Goal: Transaction & Acquisition: Subscribe to service/newsletter

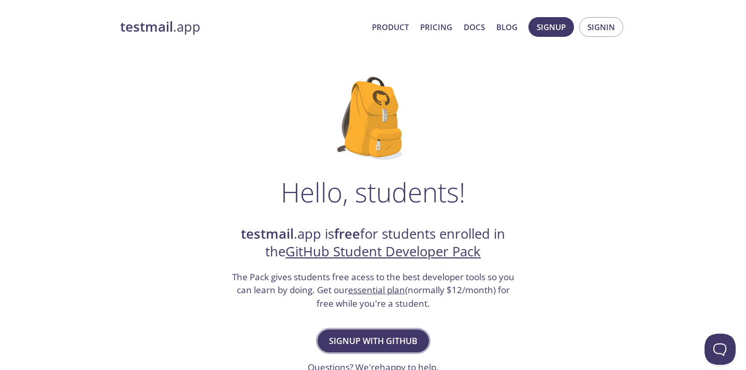
click at [387, 343] on span "Signup with GitHub" at bounding box center [373, 340] width 89 height 15
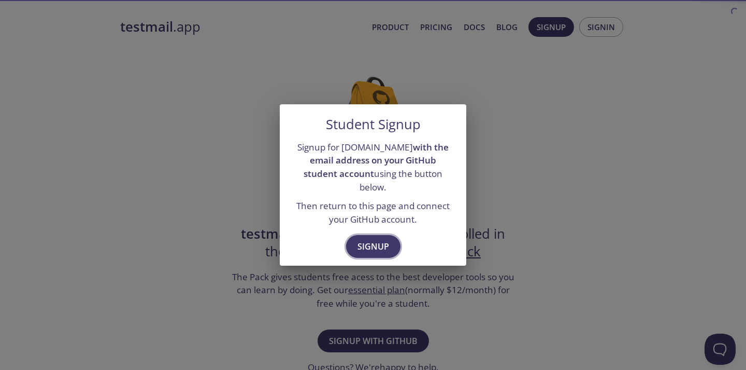
click at [376, 239] on span "Signup" at bounding box center [374, 246] width 32 height 15
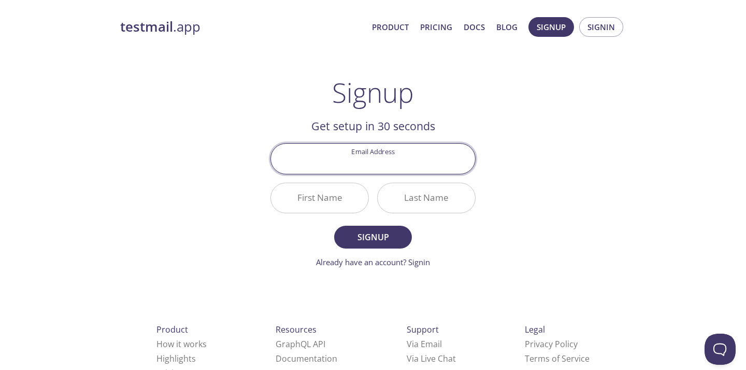
click at [382, 163] on input "Email Address" at bounding box center [373, 159] width 204 height 30
type input "[EMAIL_ADDRESS][DOMAIN_NAME]"
click at [373, 236] on button "Signup" at bounding box center [373, 236] width 78 height 23
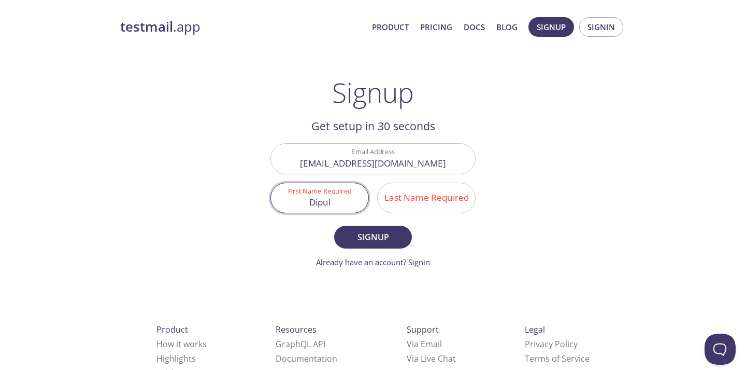
type input "Dipul"
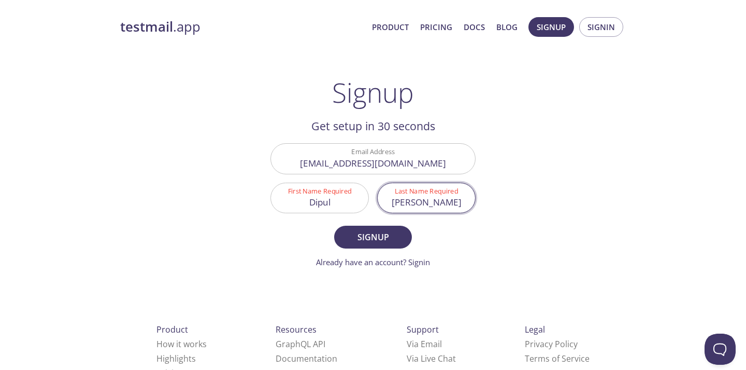
type input "[PERSON_NAME]"
click at [373, 236] on button "Signup" at bounding box center [373, 236] width 78 height 23
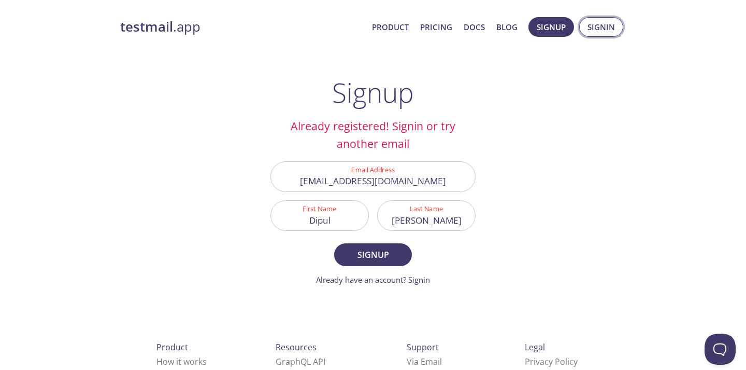
click at [593, 27] on span "Signin" at bounding box center [601, 26] width 27 height 13
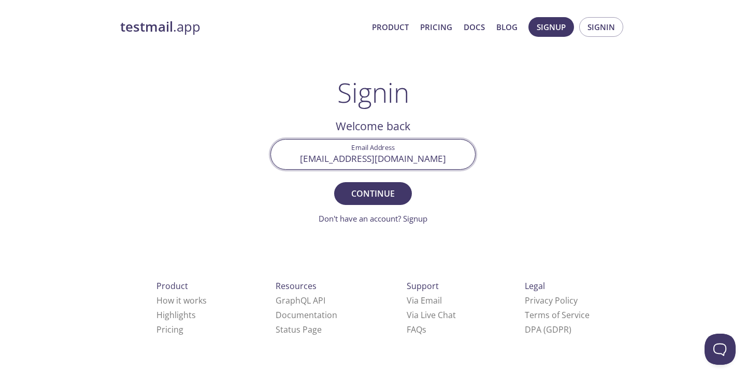
type input "[EMAIL_ADDRESS][DOMAIN_NAME]"
click at [373, 193] on button "Continue" at bounding box center [373, 193] width 78 height 23
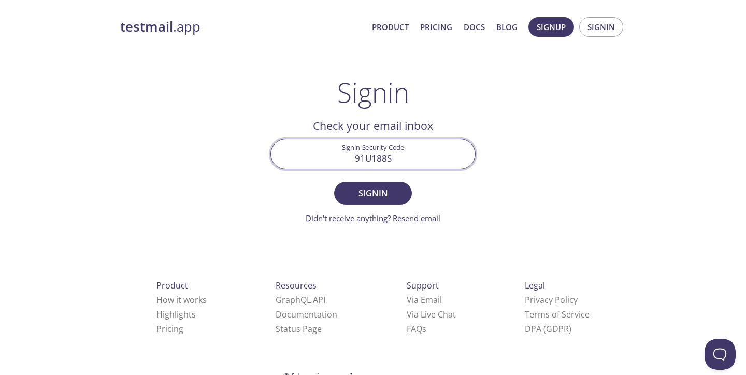
click at [373, 193] on button "Signin" at bounding box center [373, 193] width 78 height 23
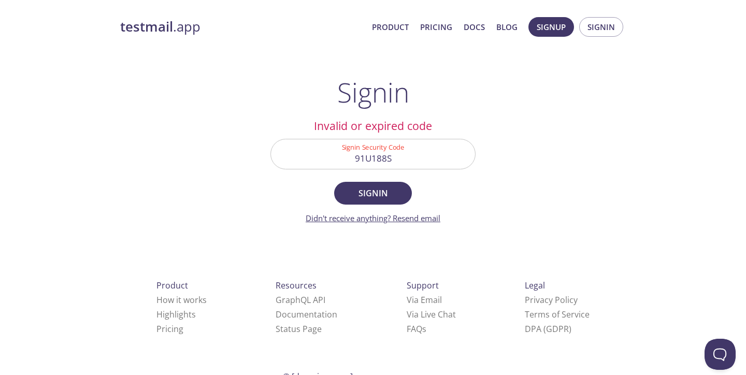
click at [416, 216] on link "Didn't receive anything? Resend email" at bounding box center [373, 218] width 135 height 10
click at [400, 155] on input "91U188S" at bounding box center [373, 154] width 204 height 30
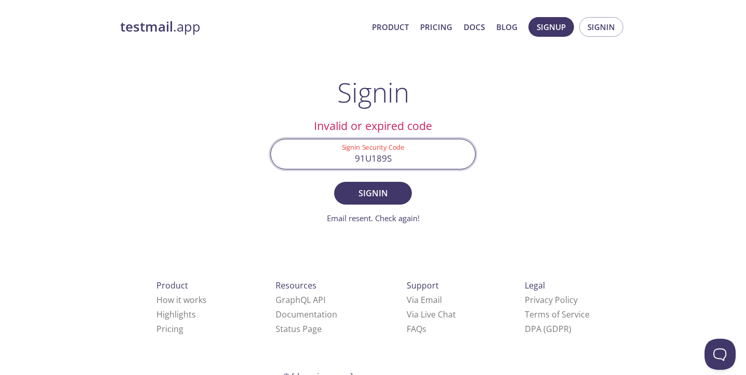
type input "91U189S"
click at [373, 193] on button "Signin" at bounding box center [373, 193] width 78 height 23
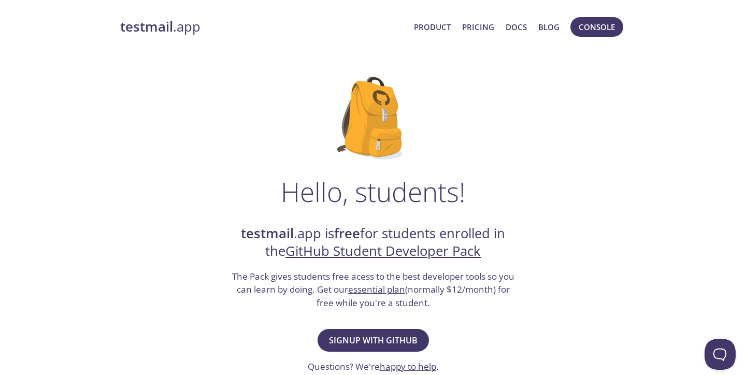
scroll to position [171, 0]
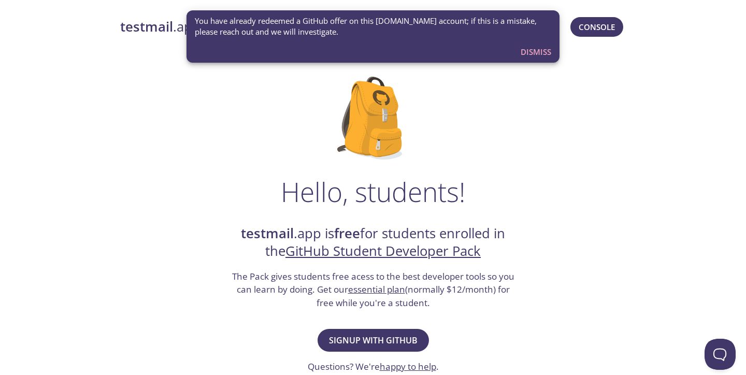
click at [530, 52] on span "Dismiss" at bounding box center [536, 51] width 31 height 13
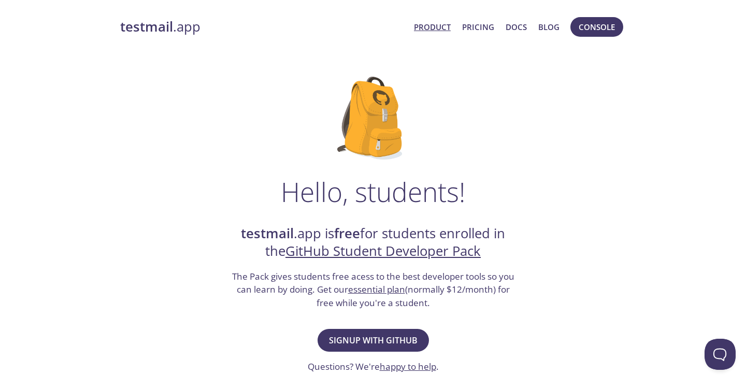
click at [434, 30] on link "Product" at bounding box center [432, 26] width 37 height 13
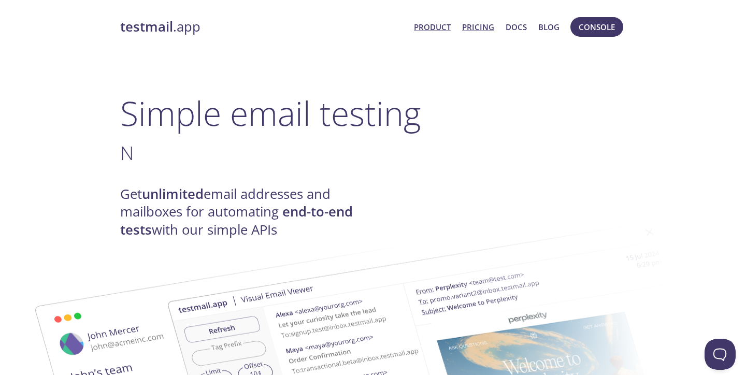
click at [469, 26] on link "Pricing" at bounding box center [478, 26] width 32 height 13
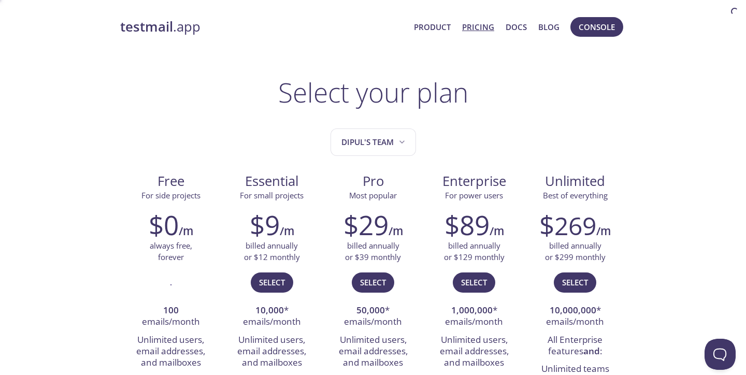
click at [469, 26] on link "Pricing" at bounding box center [478, 26] width 32 height 13
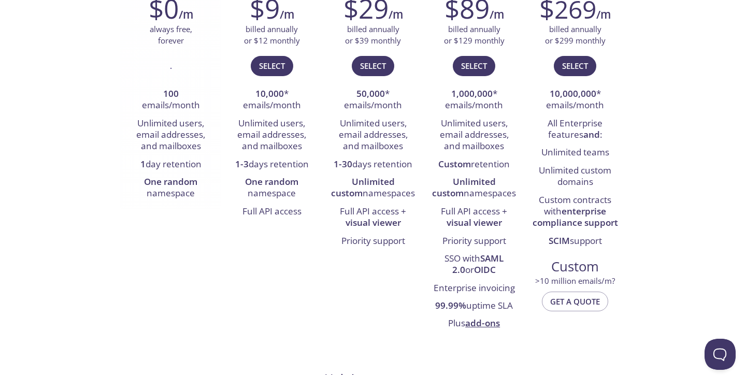
scroll to position [222, 0]
